Goal: Use online tool/utility: Utilize a website feature to perform a specific function

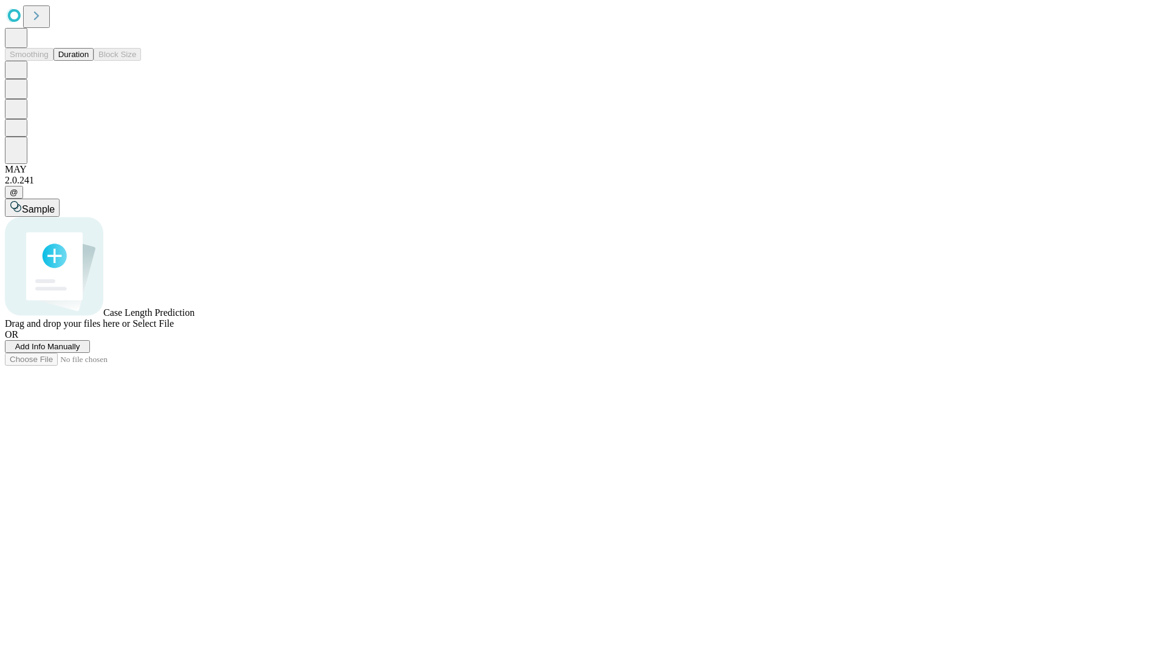
click at [89, 61] on button "Duration" at bounding box center [73, 54] width 40 height 13
click at [174, 329] on span "Select File" at bounding box center [152, 323] width 41 height 10
